Goal: Transaction & Acquisition: Purchase product/service

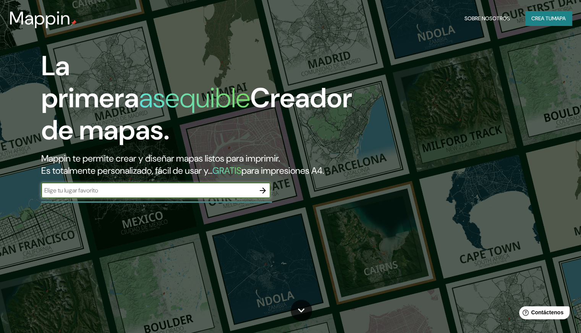
click at [99, 198] on div "​" at bounding box center [155, 190] width 229 height 15
type input "P"
type input "[GEOGRAPHIC_DATA]"
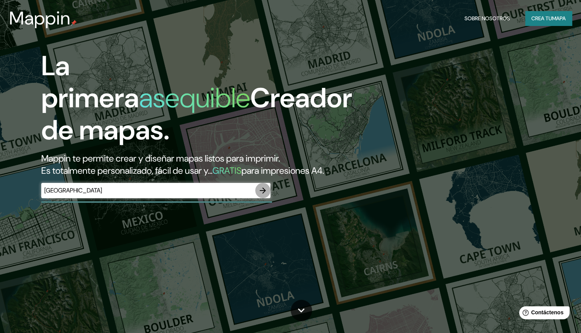
click at [265, 195] on icon "button" at bounding box center [262, 190] width 9 height 9
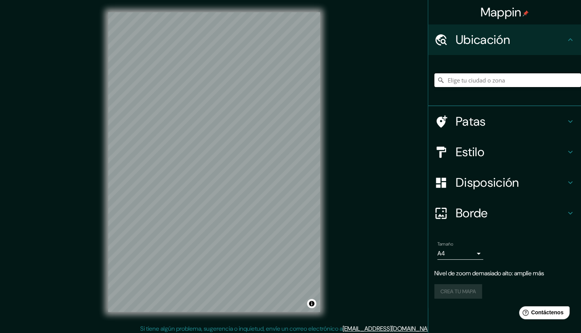
click at [478, 78] on input "Elige tu ciudad o zona" at bounding box center [507, 80] width 147 height 14
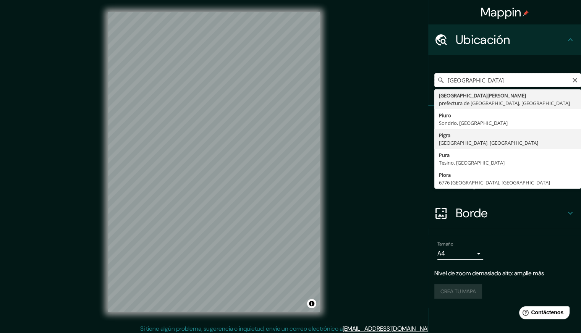
scroll to position [3, 0]
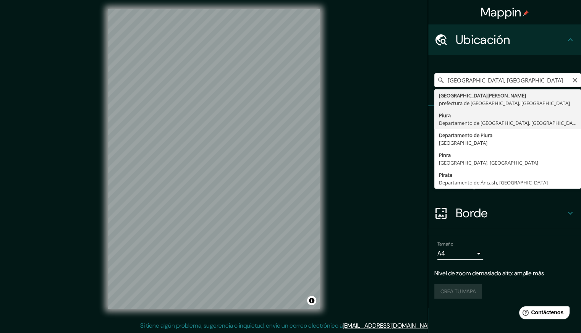
type input "Piura, [GEOGRAPHIC_DATA], [GEOGRAPHIC_DATA]"
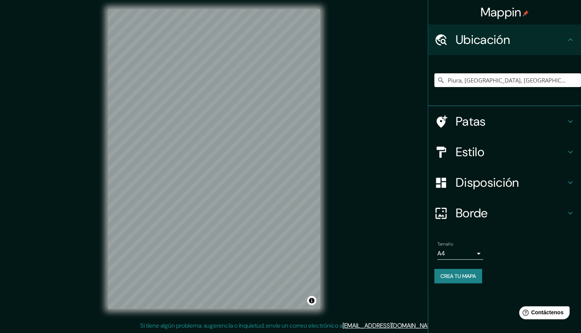
click at [567, 121] on icon at bounding box center [570, 121] width 9 height 9
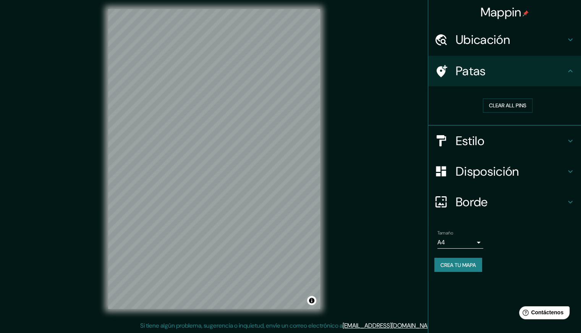
click at [572, 72] on icon at bounding box center [570, 70] width 9 height 9
click at [524, 106] on button "Clear all pins" at bounding box center [508, 106] width 50 height 14
click at [507, 103] on button "Clear all pins" at bounding box center [508, 106] width 50 height 14
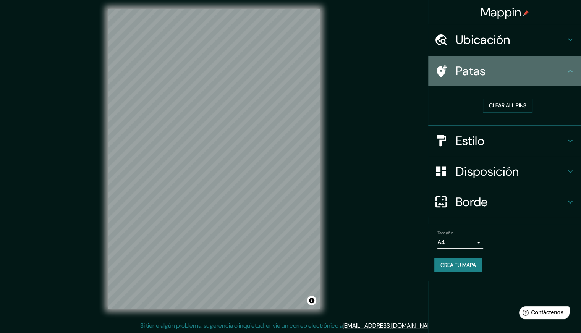
click at [557, 69] on h4 "Patas" at bounding box center [511, 70] width 110 height 15
click at [444, 72] on icon at bounding box center [442, 71] width 11 height 12
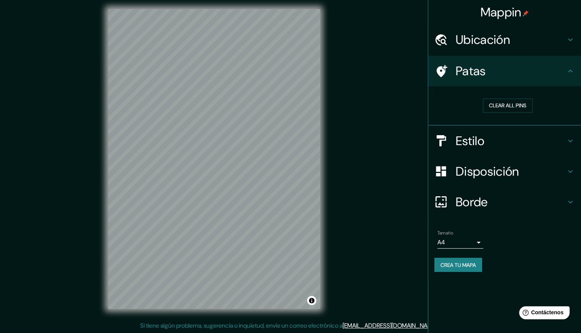
click at [572, 73] on icon at bounding box center [570, 70] width 9 height 9
click at [570, 71] on icon at bounding box center [570, 70] width 9 height 9
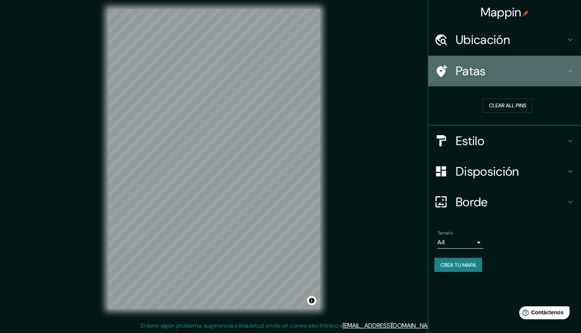
click at [570, 71] on icon at bounding box center [570, 70] width 9 height 9
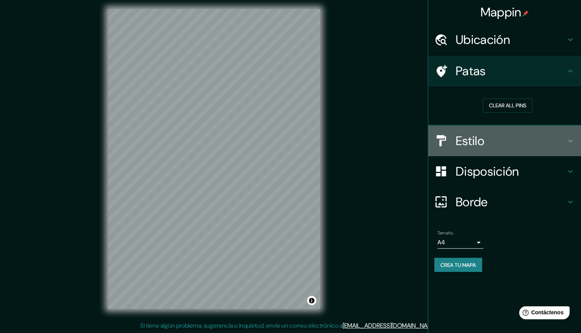
click at [566, 137] on icon at bounding box center [570, 140] width 9 height 9
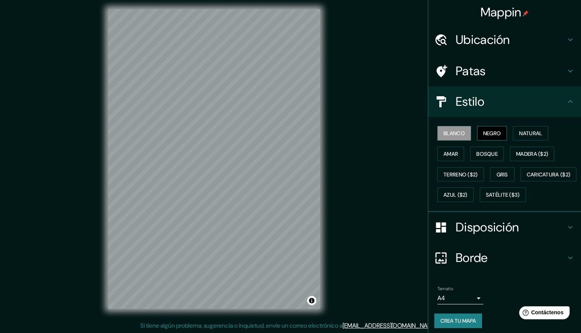
click at [483, 134] on font "Negro" at bounding box center [492, 133] width 18 height 7
click at [529, 130] on font "Natural" at bounding box center [530, 133] width 23 height 7
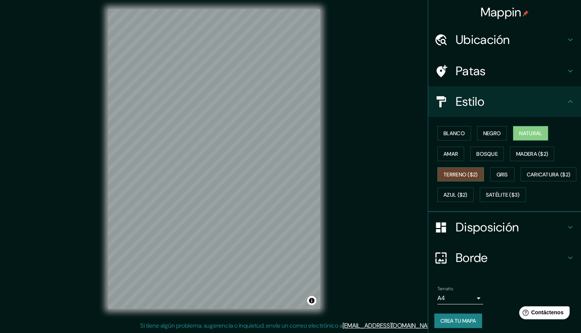
click at [472, 168] on button "Terreno ($2)" at bounding box center [460, 174] width 47 height 15
click at [506, 175] on button "Gris" at bounding box center [502, 174] width 24 height 15
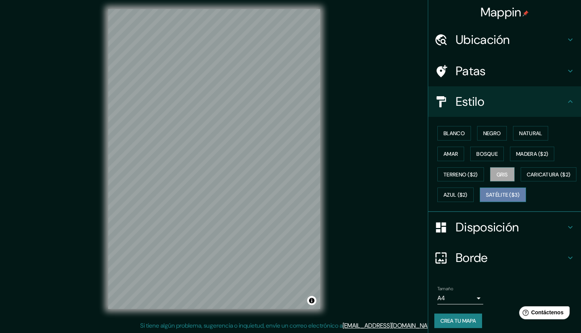
click at [486, 200] on font "Satélite ($3)" at bounding box center [503, 195] width 34 height 10
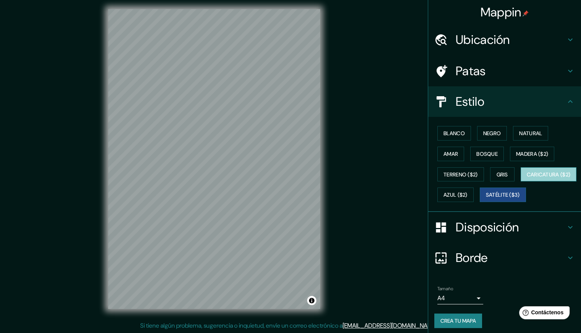
click at [527, 178] on font "Caricatura ($2)" at bounding box center [549, 174] width 44 height 7
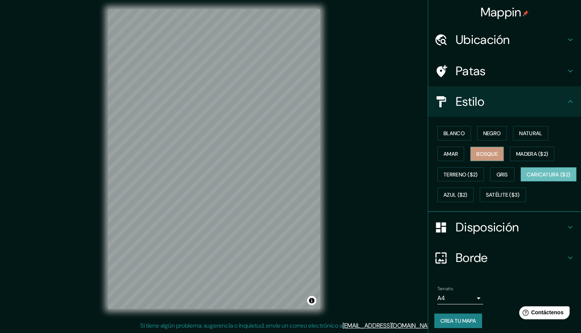
click at [477, 154] on font "Bosque" at bounding box center [486, 153] width 21 height 7
click at [443, 152] on font "Amar" at bounding box center [450, 153] width 15 height 7
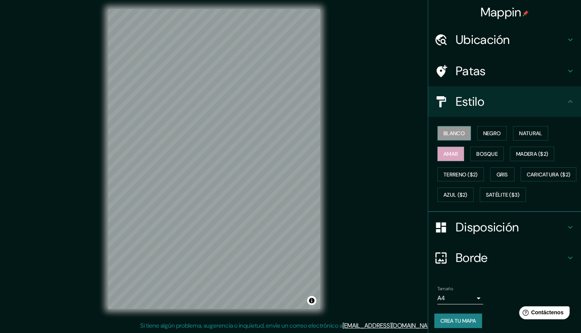
click at [446, 130] on font "Blanco" at bounding box center [453, 133] width 21 height 7
click at [497, 131] on button "Negro" at bounding box center [492, 133] width 30 height 15
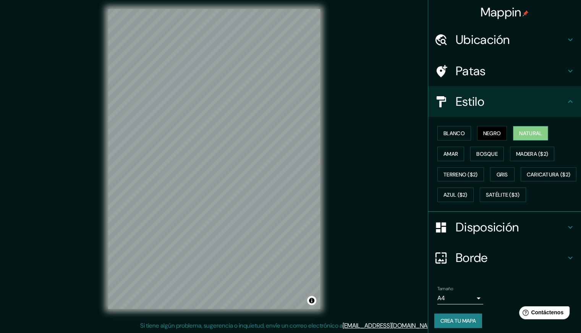
click at [525, 134] on font "Natural" at bounding box center [530, 133] width 23 height 7
click at [453, 127] on button "Blanco" at bounding box center [454, 133] width 34 height 15
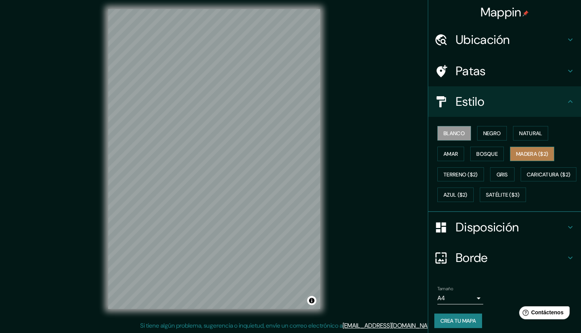
click at [529, 156] on font "Madera ($2)" at bounding box center [532, 153] width 32 height 7
click at [439, 148] on button "Amar" at bounding box center [450, 154] width 27 height 15
click at [483, 133] on font "Negro" at bounding box center [492, 133] width 18 height 7
click at [452, 133] on font "Blanco" at bounding box center [453, 133] width 21 height 7
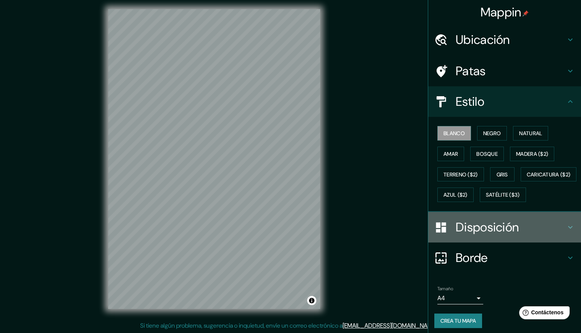
click at [486, 235] on font "Disposición" at bounding box center [487, 227] width 63 height 16
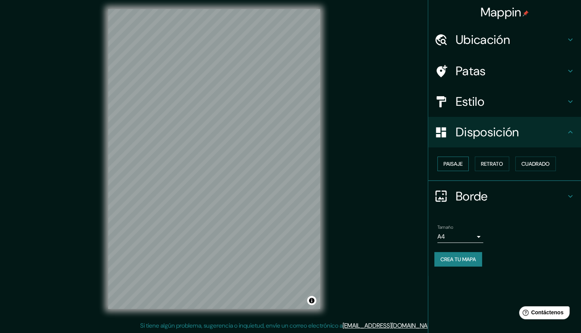
click at [456, 165] on font "Paisaje" at bounding box center [452, 163] width 19 height 7
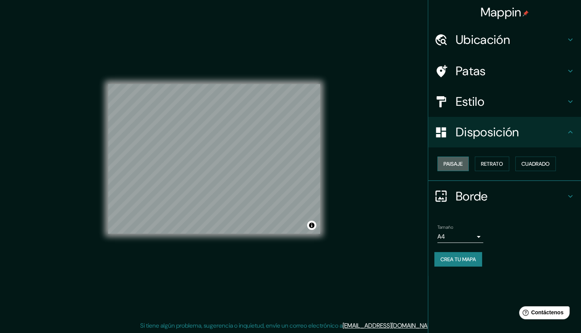
click at [456, 165] on font "Paisaje" at bounding box center [452, 163] width 19 height 7
click at [506, 165] on button "Retrato" at bounding box center [492, 164] width 34 height 15
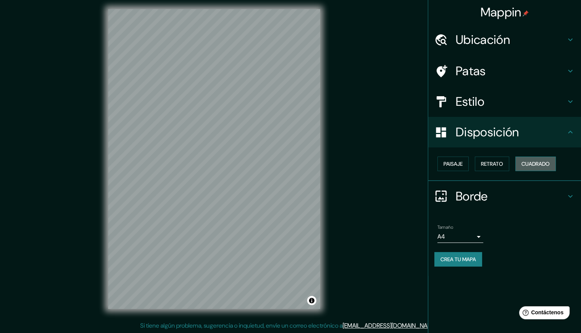
click at [534, 164] on font "Cuadrado" at bounding box center [535, 163] width 28 height 7
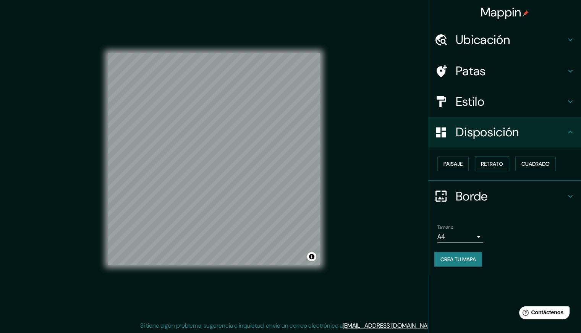
click at [483, 164] on font "Retrato" at bounding box center [492, 163] width 22 height 7
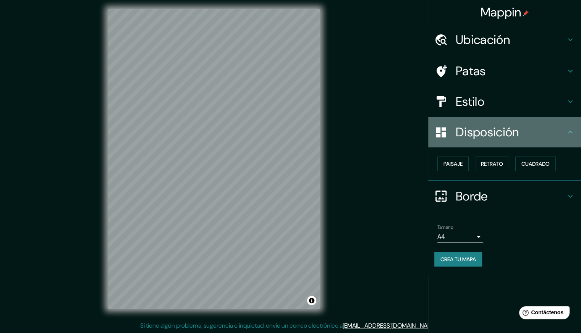
click at [572, 142] on div "Disposición" at bounding box center [504, 132] width 153 height 31
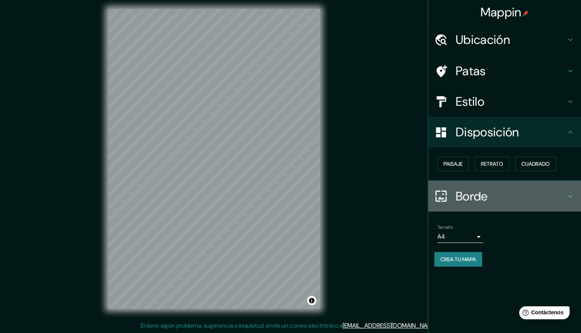
click at [566, 195] on icon at bounding box center [570, 196] width 9 height 9
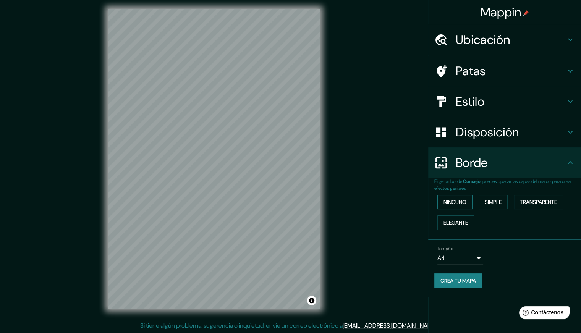
click at [459, 202] on font "Ninguno" at bounding box center [454, 202] width 23 height 7
click at [486, 196] on button "Simple" at bounding box center [493, 202] width 29 height 15
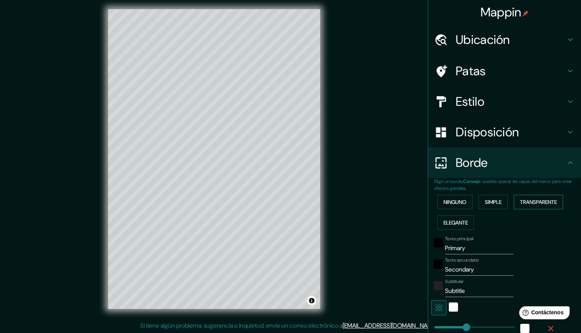
click at [520, 201] on font "Transparente" at bounding box center [538, 202] width 37 height 7
click at [458, 220] on font "Elegante" at bounding box center [455, 222] width 24 height 7
click at [451, 201] on font "Ninguno" at bounding box center [454, 202] width 23 height 7
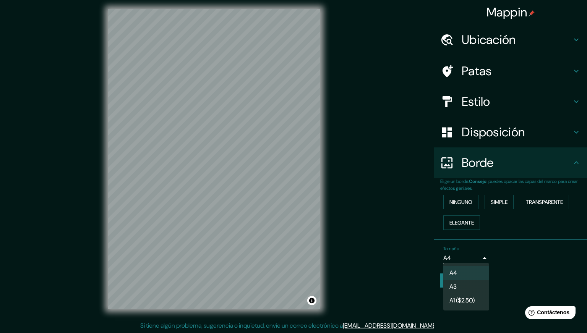
click at [477, 254] on body "Mappin Ubicación Piura, [GEOGRAPHIC_DATA], [GEOGRAPHIC_DATA] Patas Estilo Dispo…" at bounding box center [293, 163] width 587 height 333
click at [472, 286] on li "A3" at bounding box center [466, 287] width 46 height 14
type input "a4"
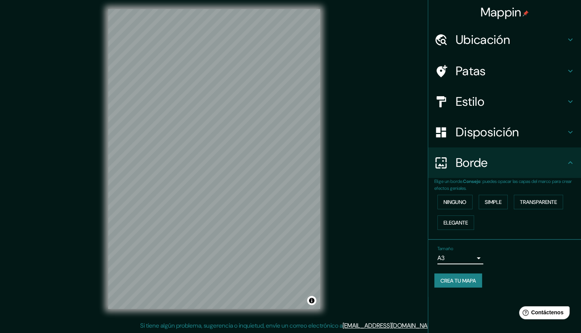
click at [568, 72] on icon at bounding box center [570, 70] width 9 height 9
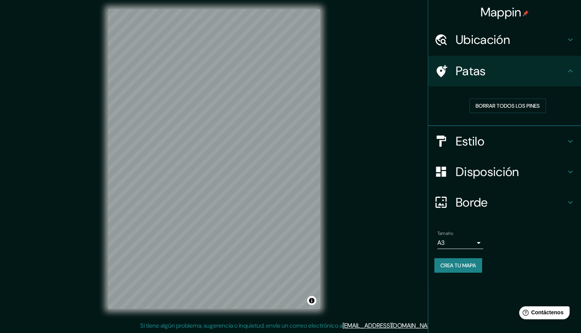
click at [487, 41] on font "Ubicación" at bounding box center [483, 40] width 54 height 16
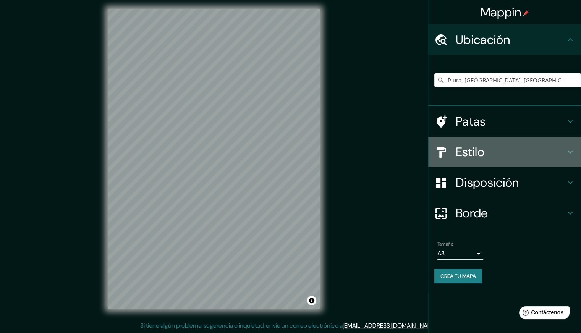
click at [522, 156] on h4 "Estilo" at bounding box center [511, 151] width 110 height 15
